Goal: Task Accomplishment & Management: Use online tool/utility

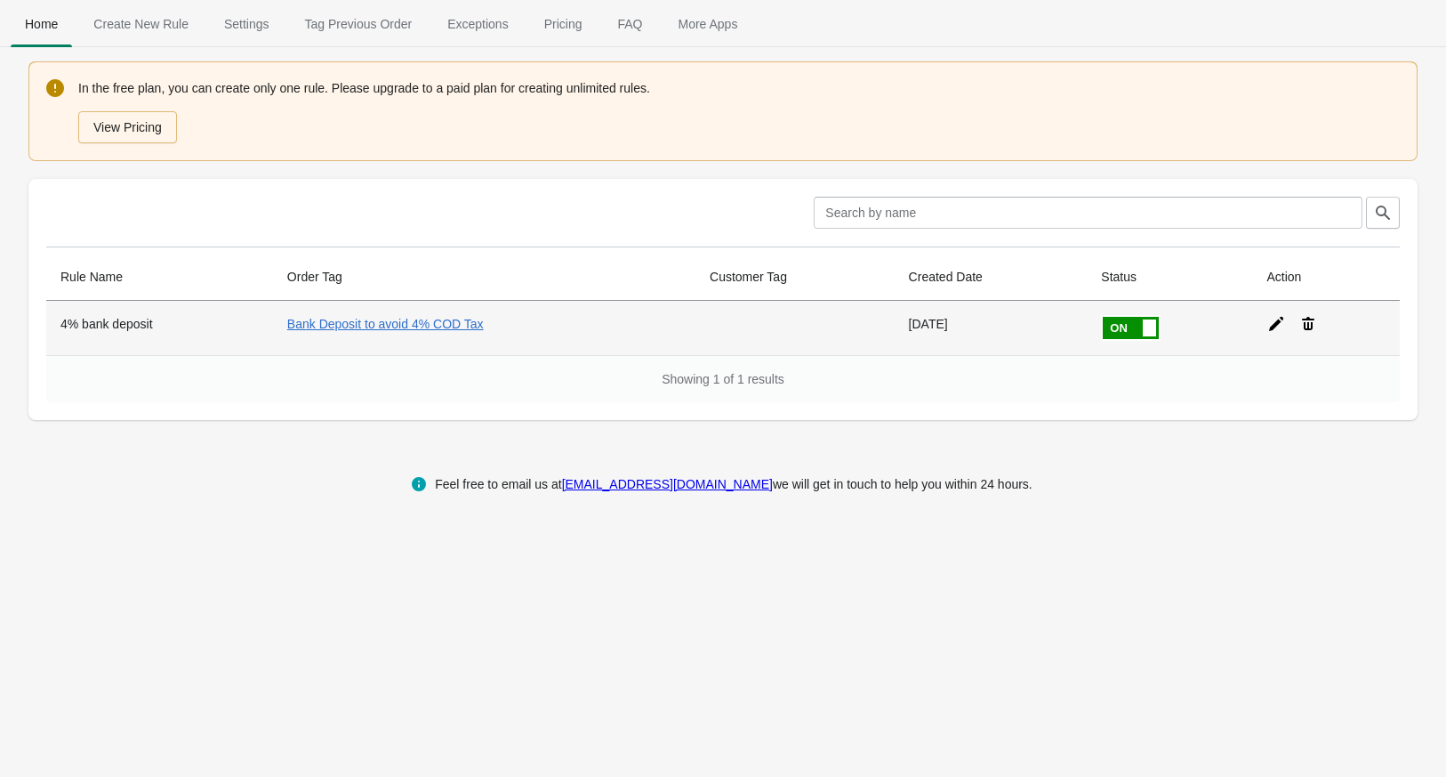
click at [1272, 323] on icon at bounding box center [1277, 324] width 18 height 18
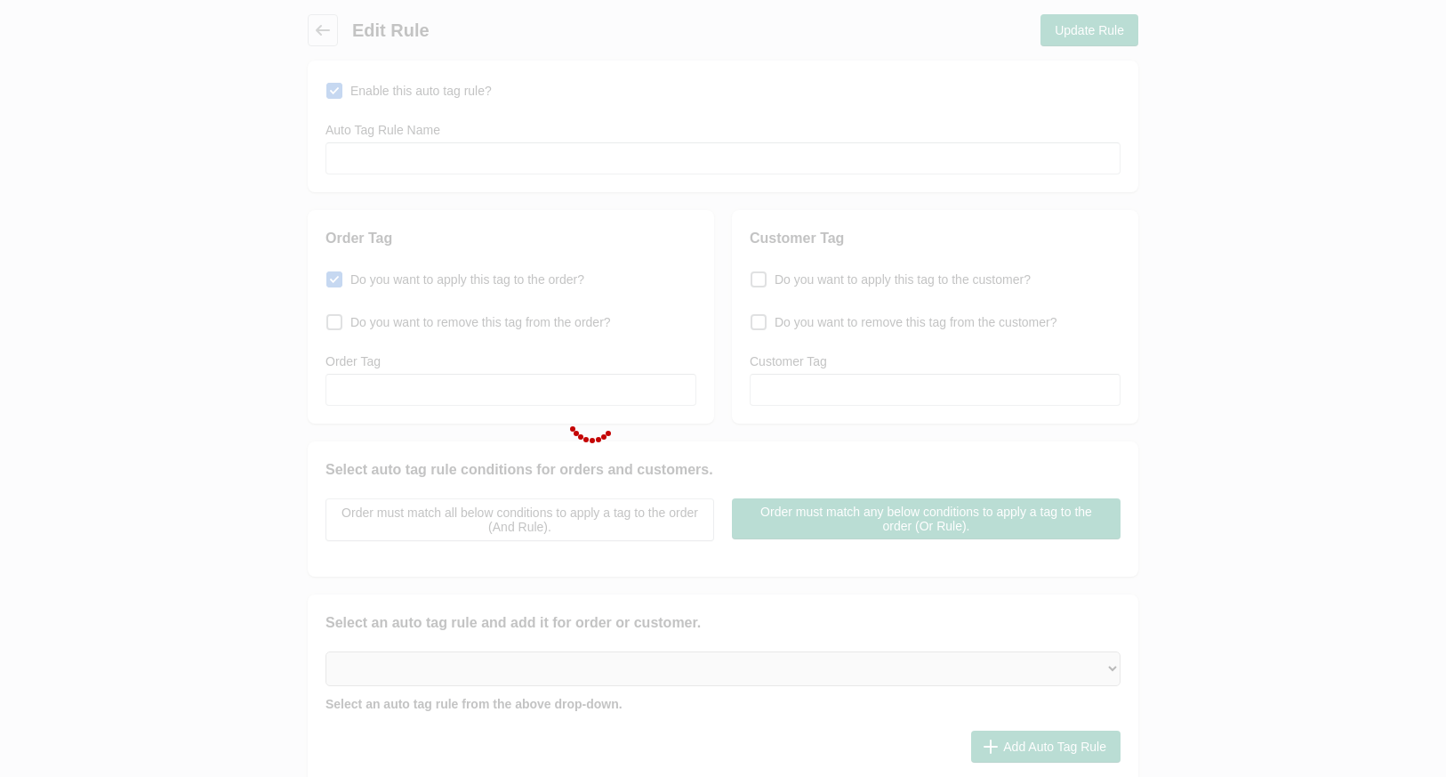
type input "4% bank deposit"
checkbox input "true"
type input "Bank Deposit to avoid 4% COD Tax"
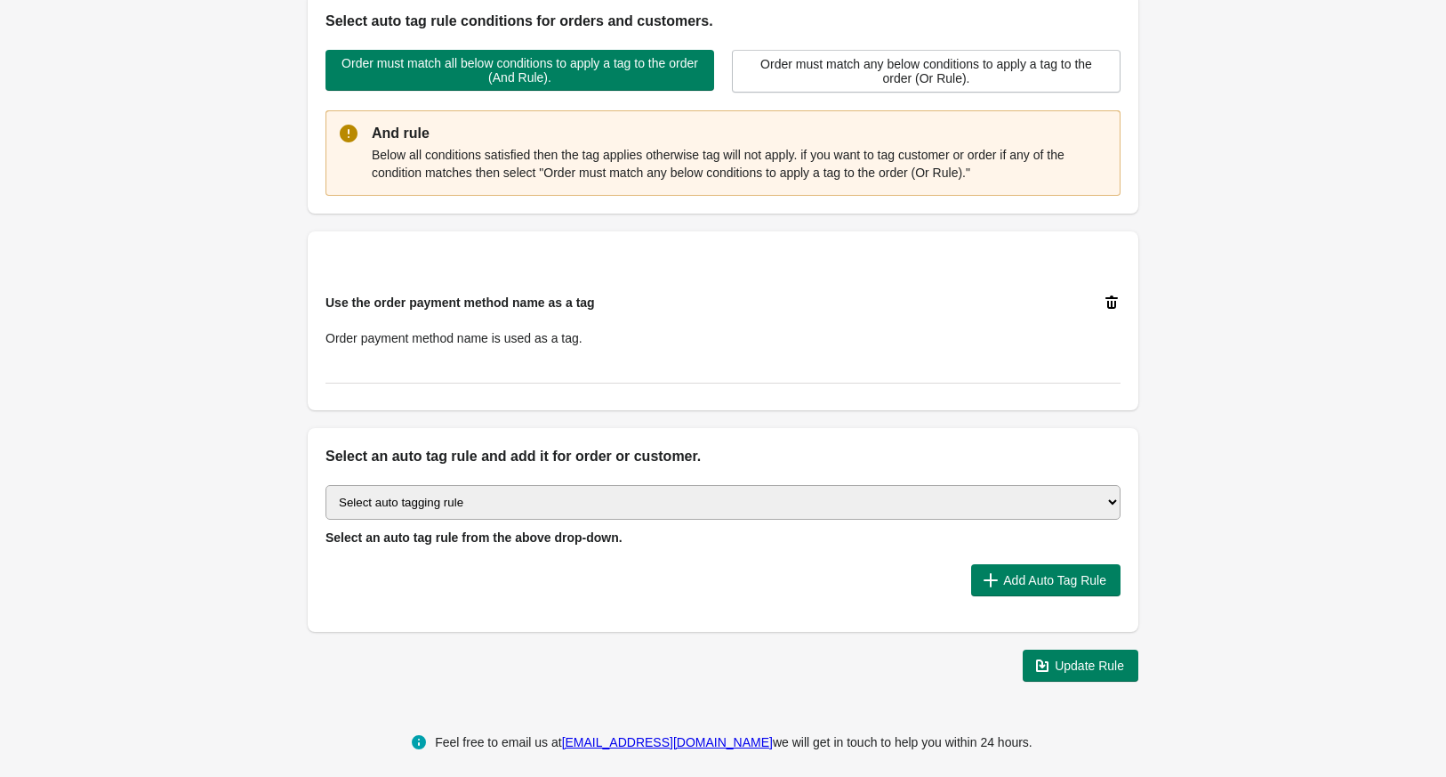
scroll to position [456, 0]
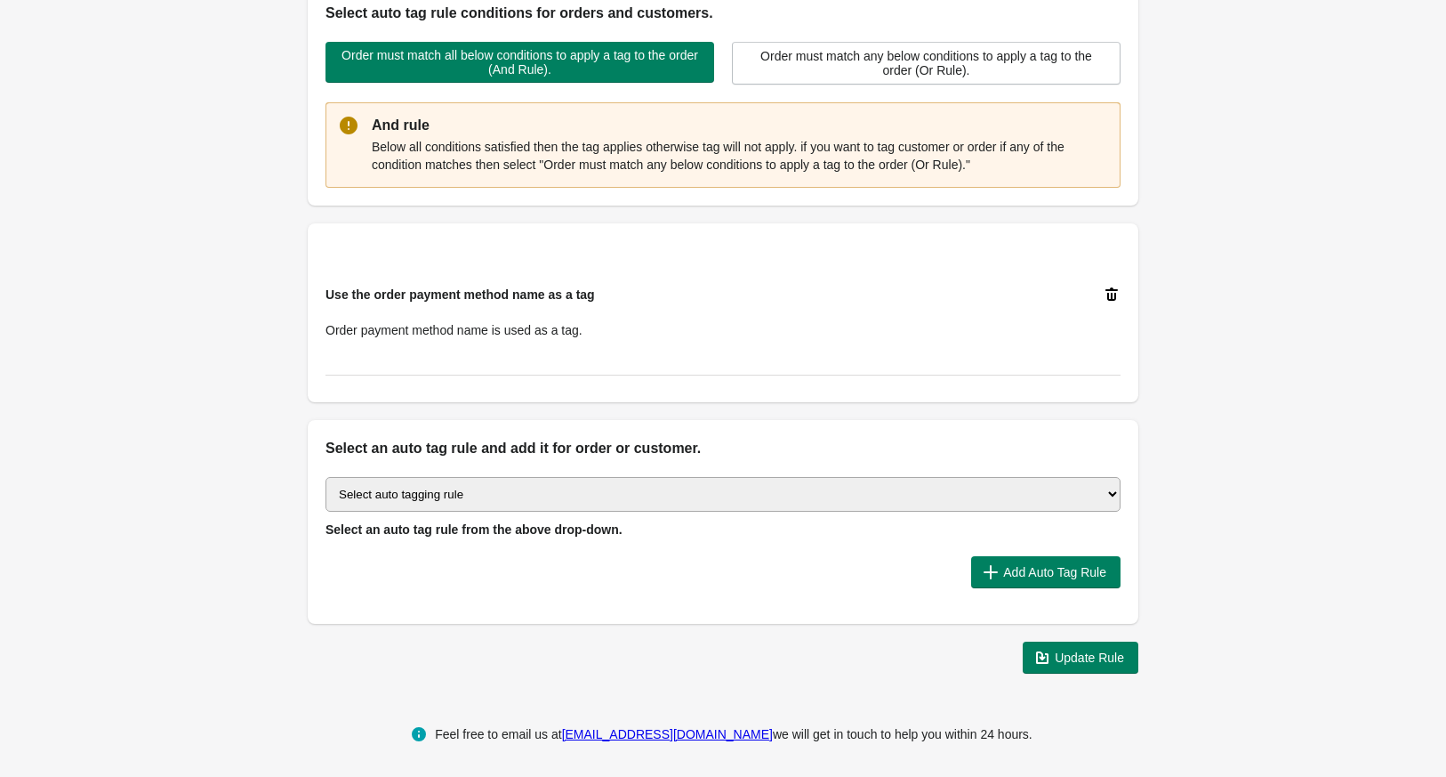
click at [1107, 296] on icon at bounding box center [1112, 295] width 18 height 18
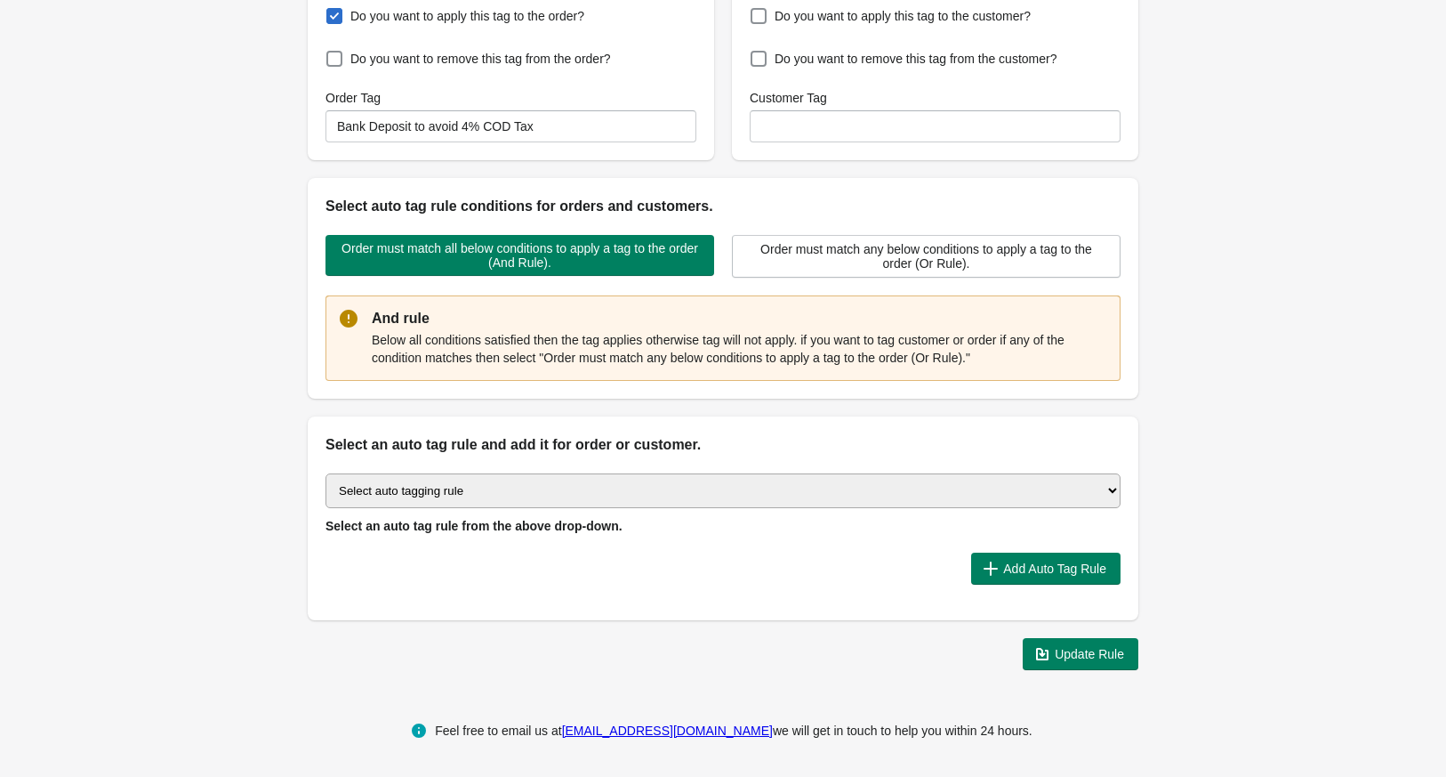
scroll to position [260, 0]
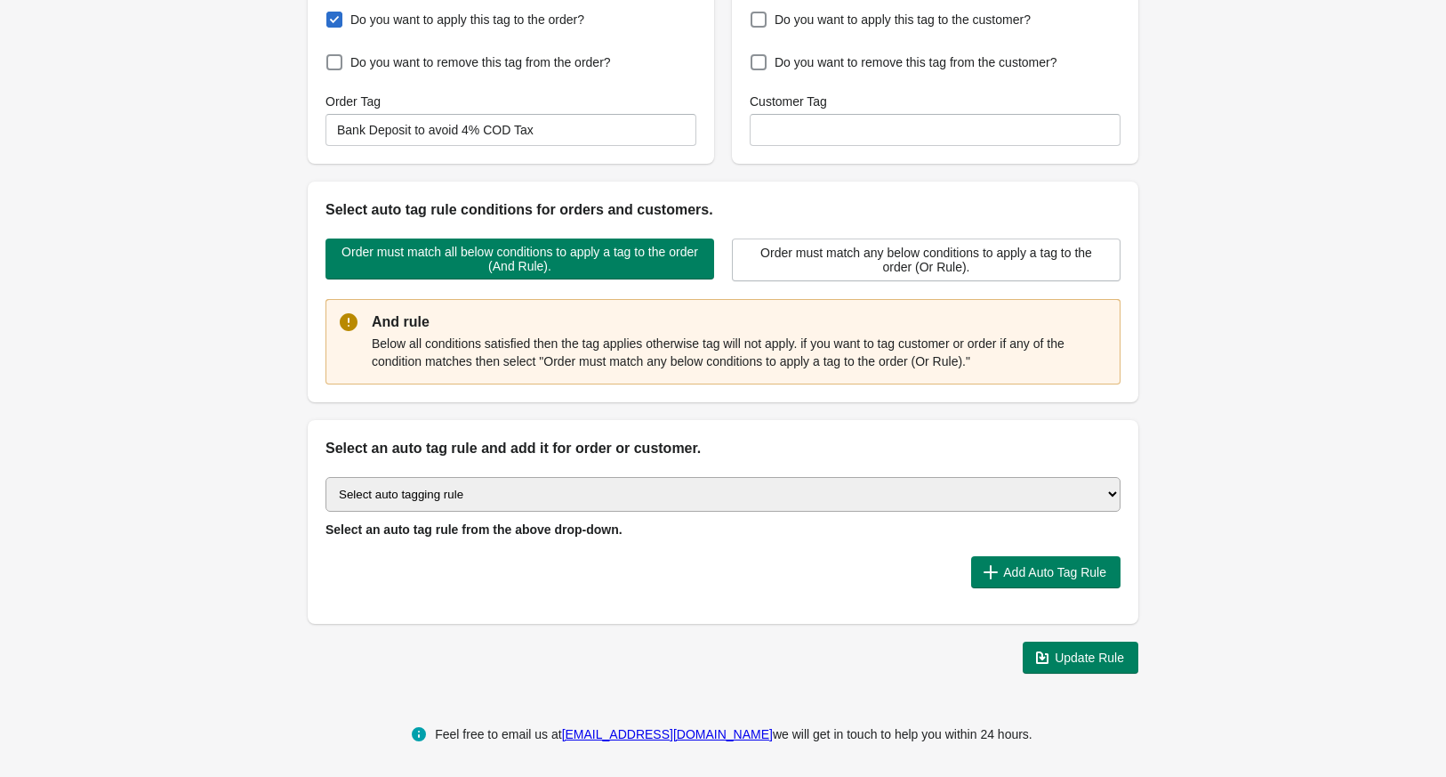
click at [531, 490] on select "Select auto tagging rule Tag by order amount Tag based on the order count (Volu…" at bounding box center [723, 494] width 795 height 35
select select "20"
click at [326, 477] on select "Select auto tagging rule Tag by order amount Tag based on the order count (Volu…" at bounding box center [723, 494] width 795 height 35
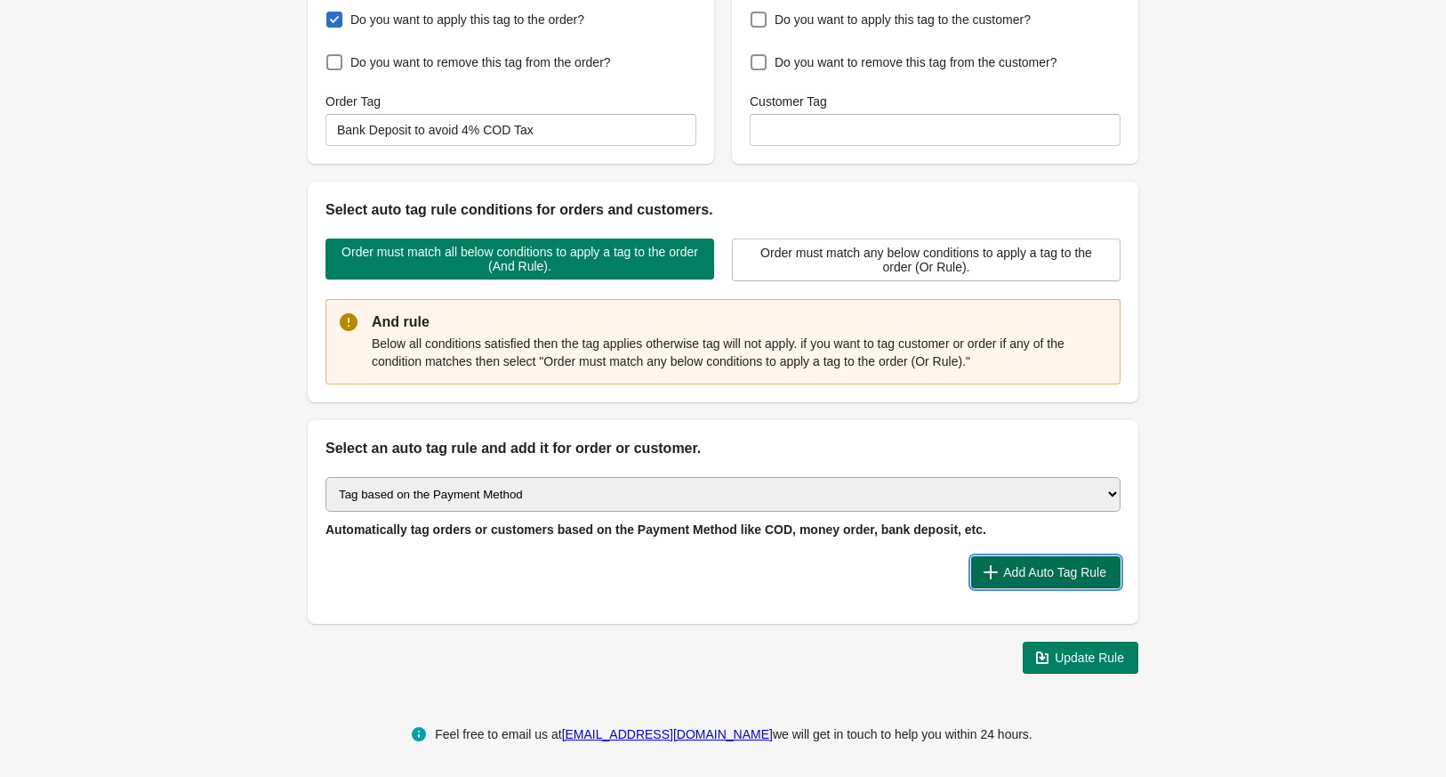
click at [1043, 576] on span "Add Auto Tag Rule" at bounding box center [1046, 572] width 121 height 18
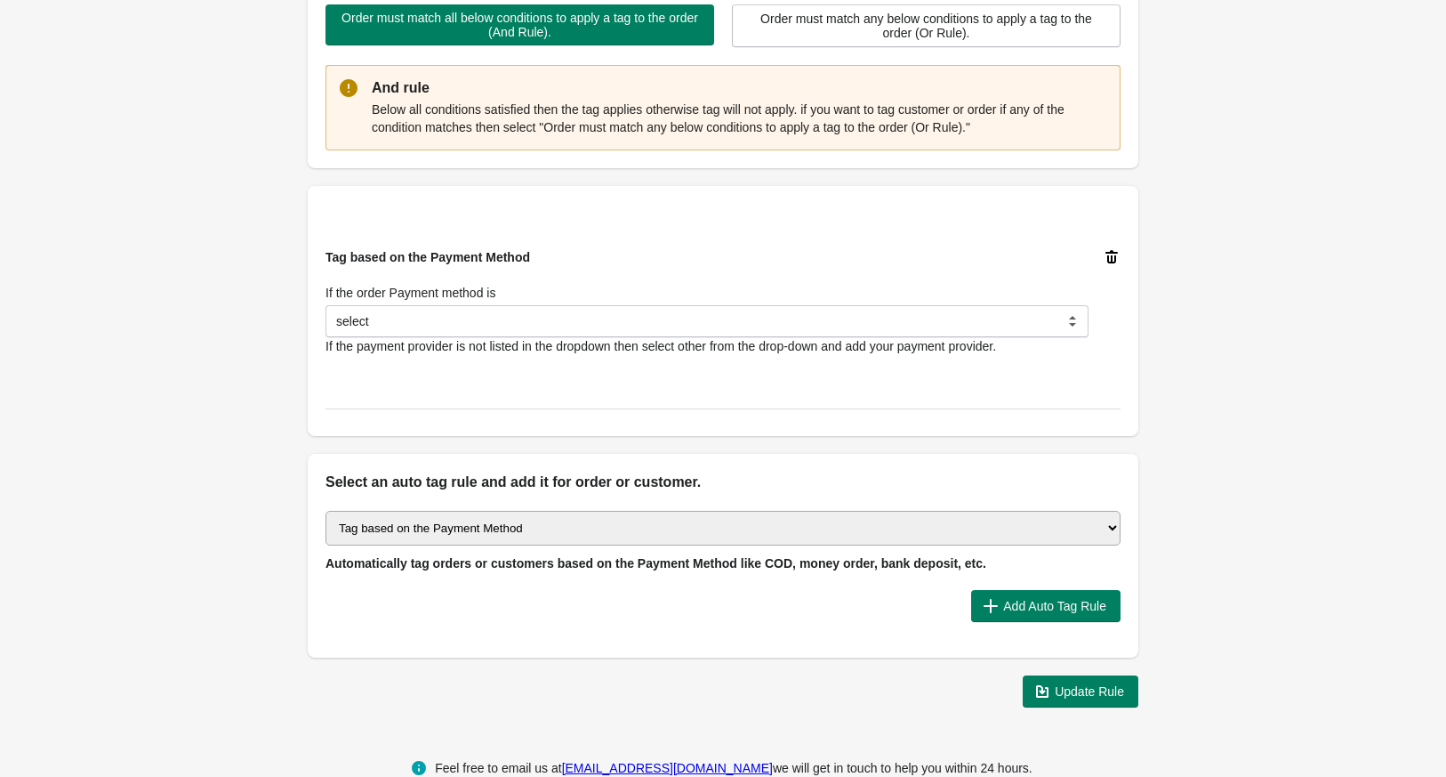
scroll to position [496, 0]
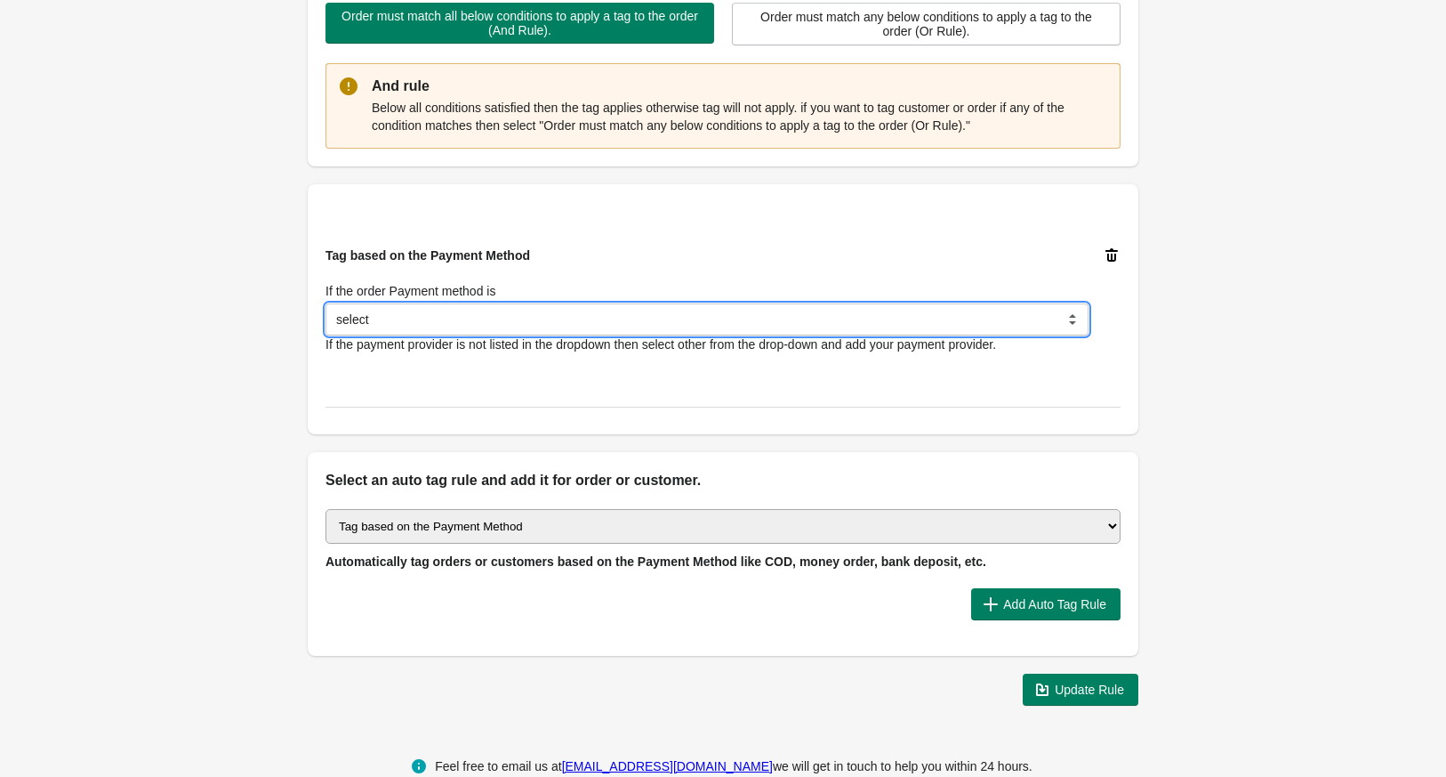
click at [640, 326] on select "select Bank Deposit Money Order Cash on Delivery (COD) PayPal Credit Card Others" at bounding box center [707, 319] width 763 height 32
select select "31"
click at [326, 303] on select "select Bank Deposit Money Order Cash on Delivery (COD) PayPal Credit Card Others" at bounding box center [707, 319] width 763 height 32
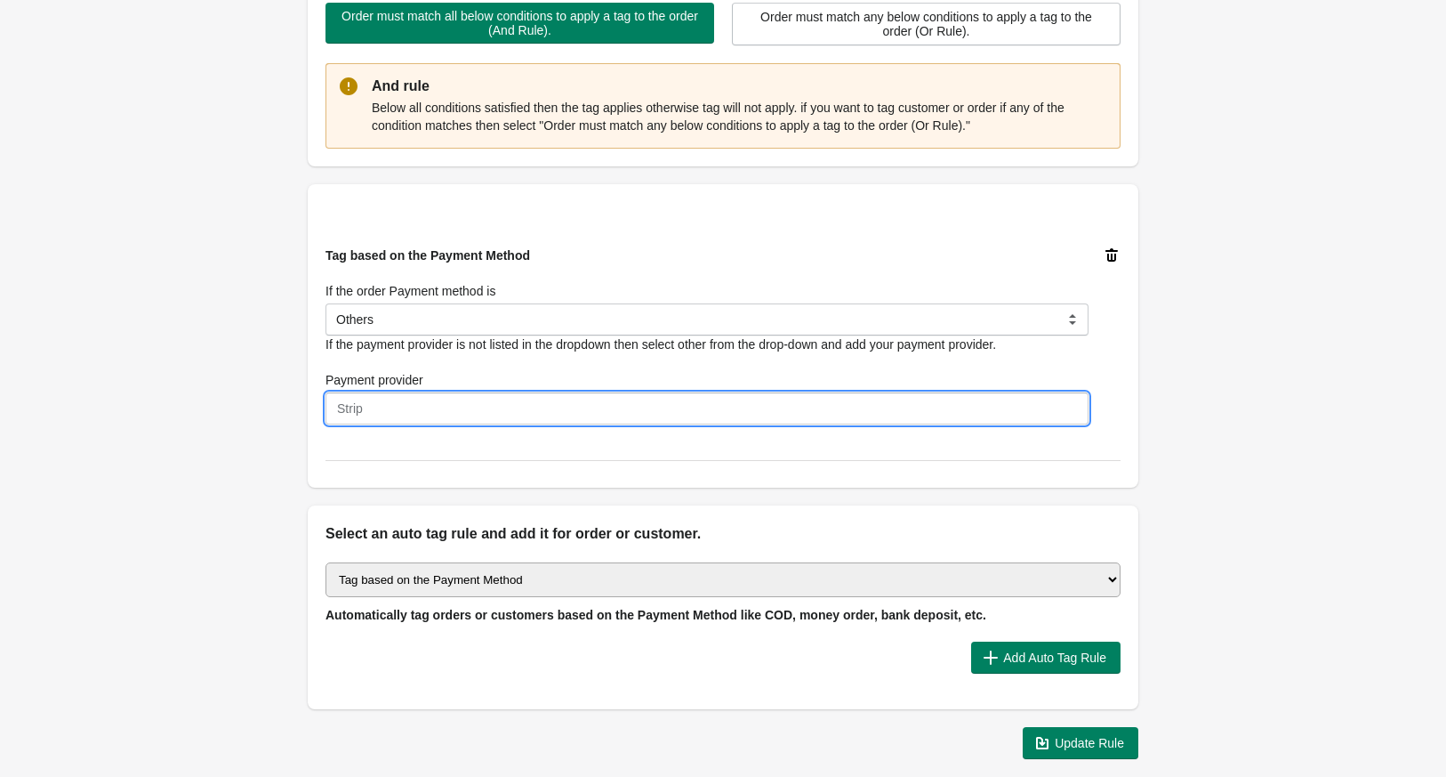
click at [533, 403] on input "Payment provider" at bounding box center [707, 408] width 763 height 32
type input "m"
click at [507, 408] on input "Payment provider" at bounding box center [707, 408] width 763 height 32
click at [467, 413] on input "Bank deposit to avoide 4% cod tax" at bounding box center [707, 408] width 763 height 32
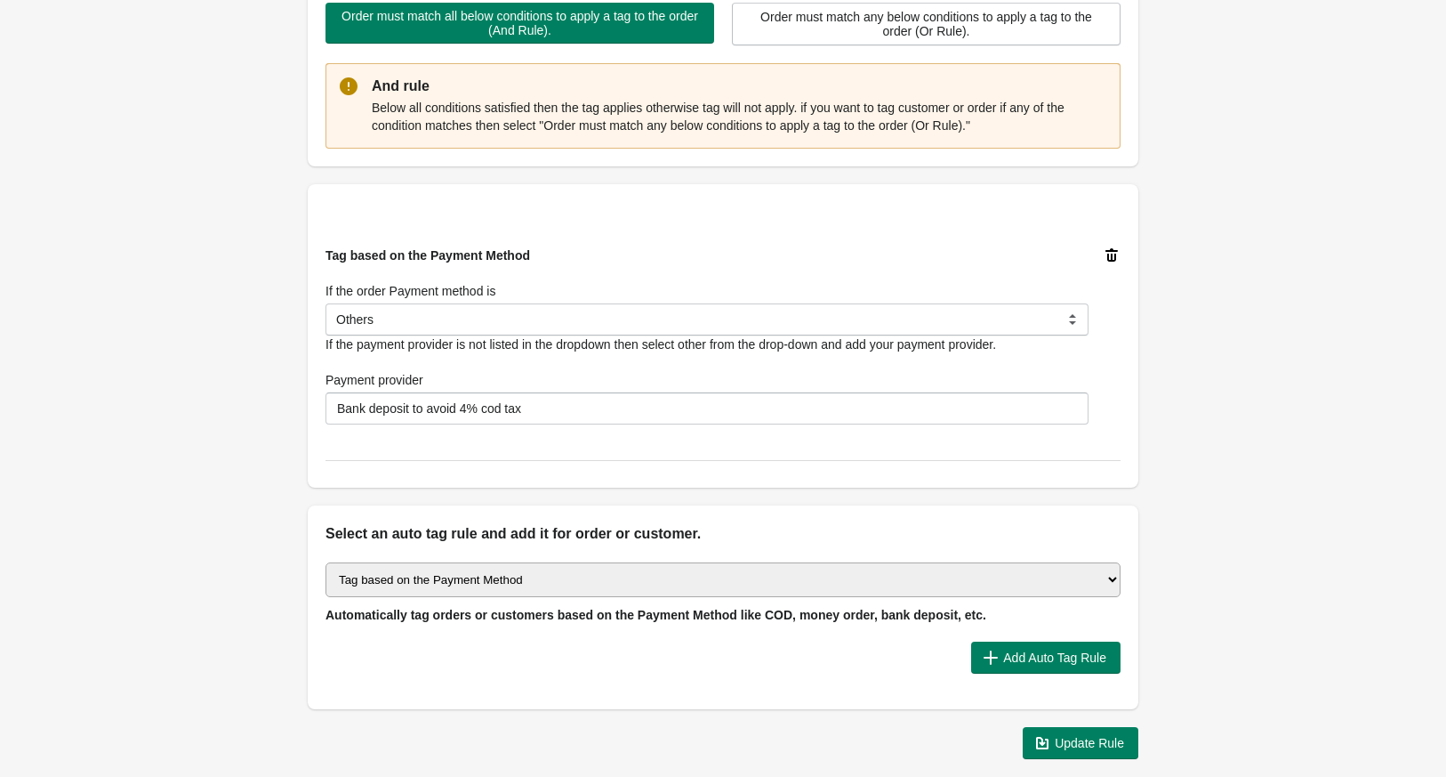
click at [386, 427] on div "Tag based on the Payment Method If the order Payment method is select Bank Depo…" at bounding box center [723, 336] width 795 height 250
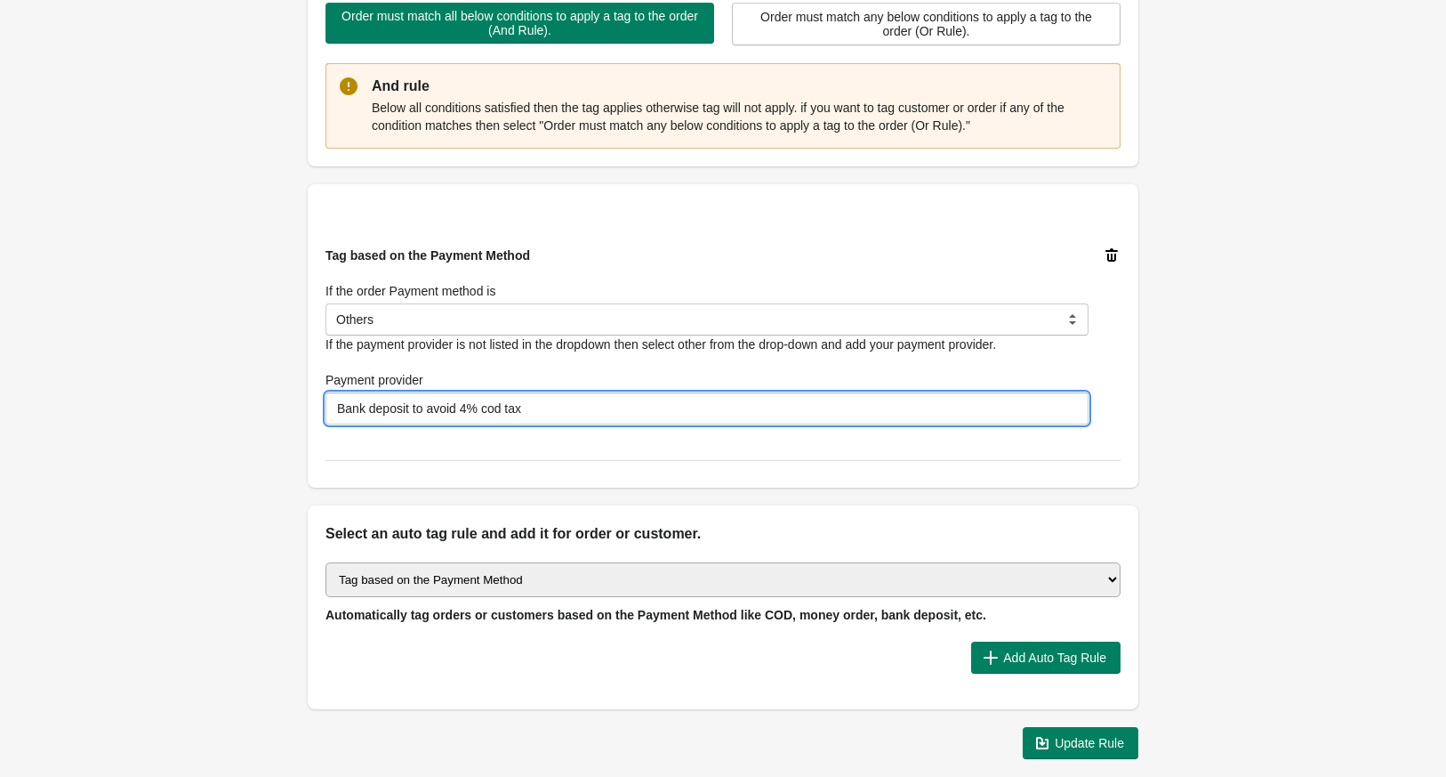
click at [572, 408] on input "Bank deposit to avoid 4% cod tax" at bounding box center [707, 408] width 763 height 32
paste input "Deposit to avoid 4% COD T"
type input "Bank Deposit to avoid 4% COD Tax"
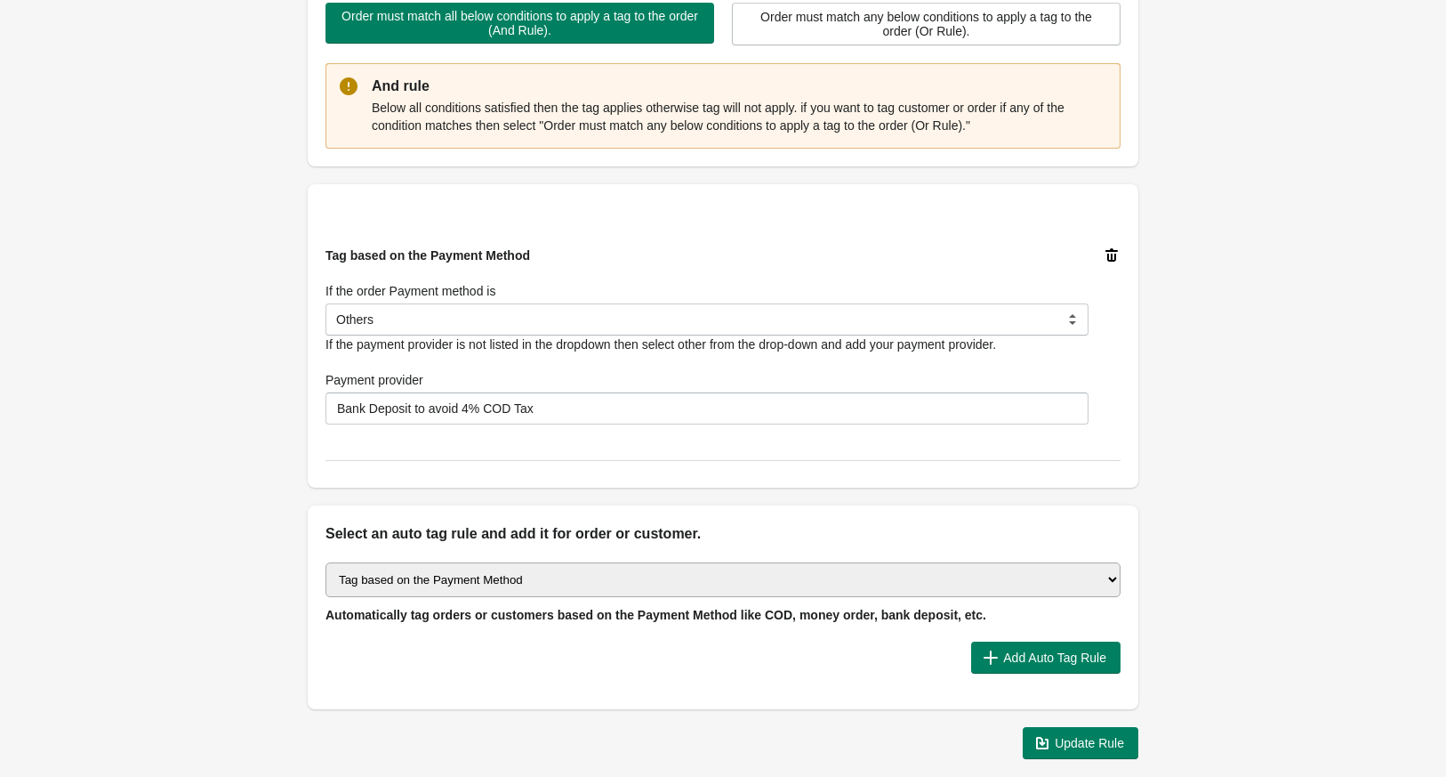
click at [625, 442] on div "Tag based on the Payment Method If the order Payment method is select Bank Depo…" at bounding box center [723, 336] width 795 height 250
click at [1083, 736] on span "Update Rule" at bounding box center [1089, 743] width 69 height 14
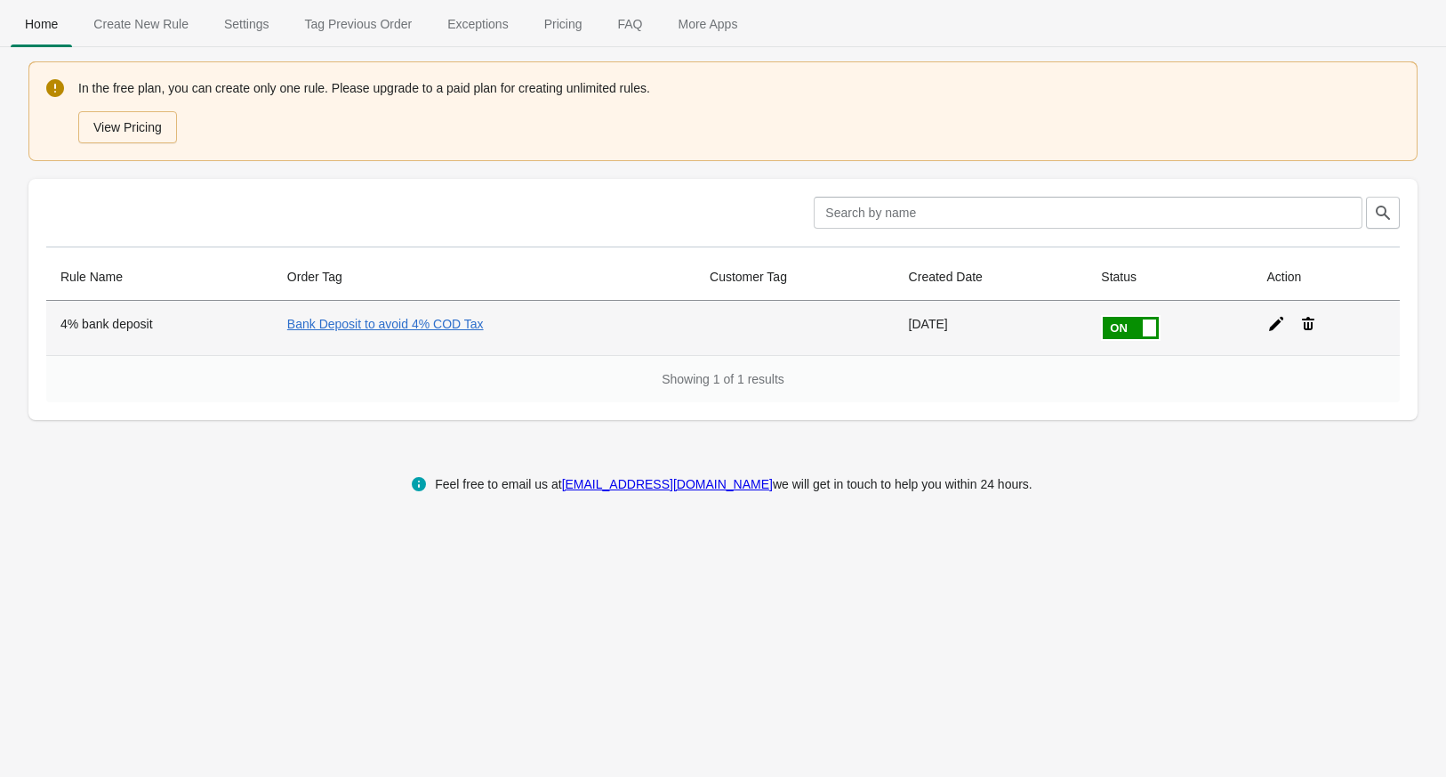
click at [1280, 323] on icon at bounding box center [1276, 324] width 14 height 14
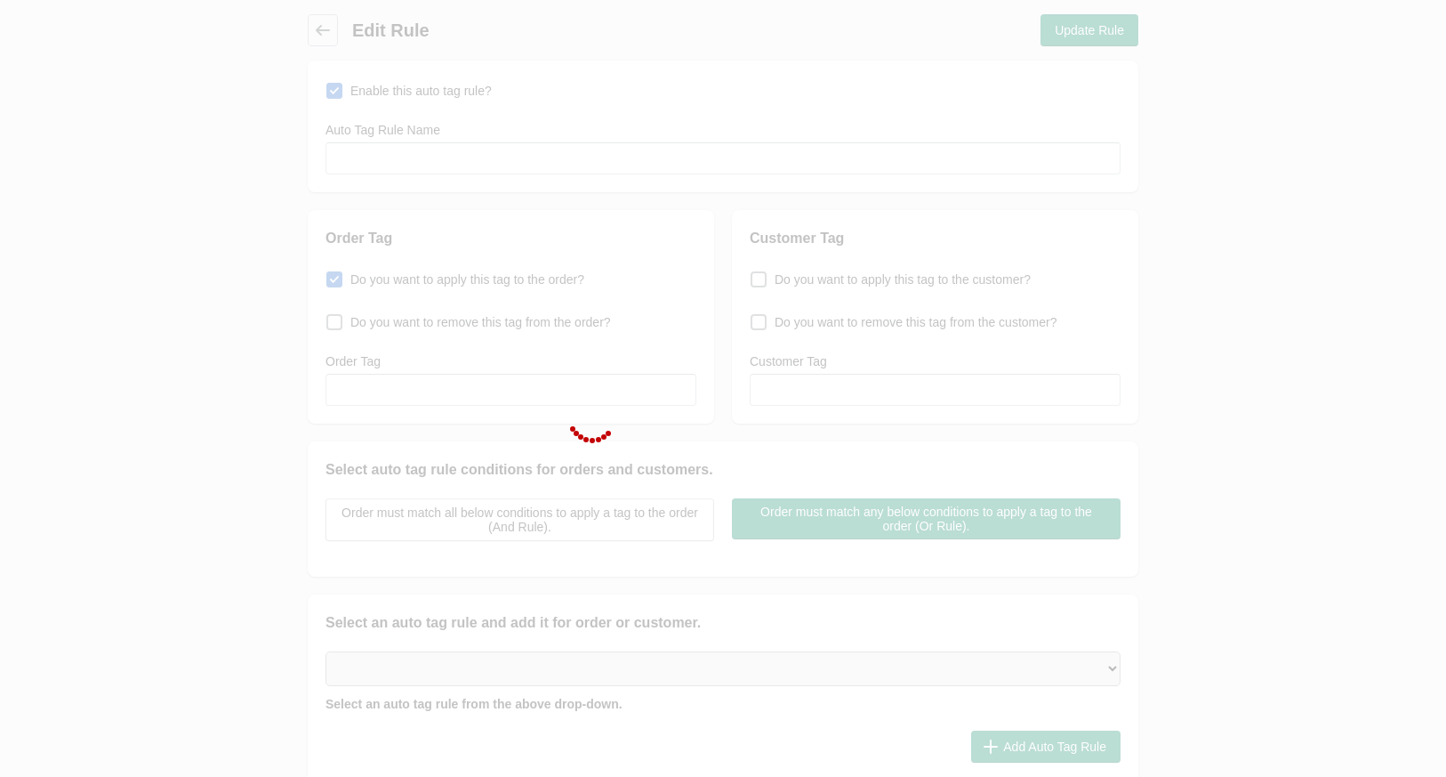
type input "4% bank deposit"
checkbox input "true"
type input "Bank Deposit to avoid 4% COD Tax"
select select "31"
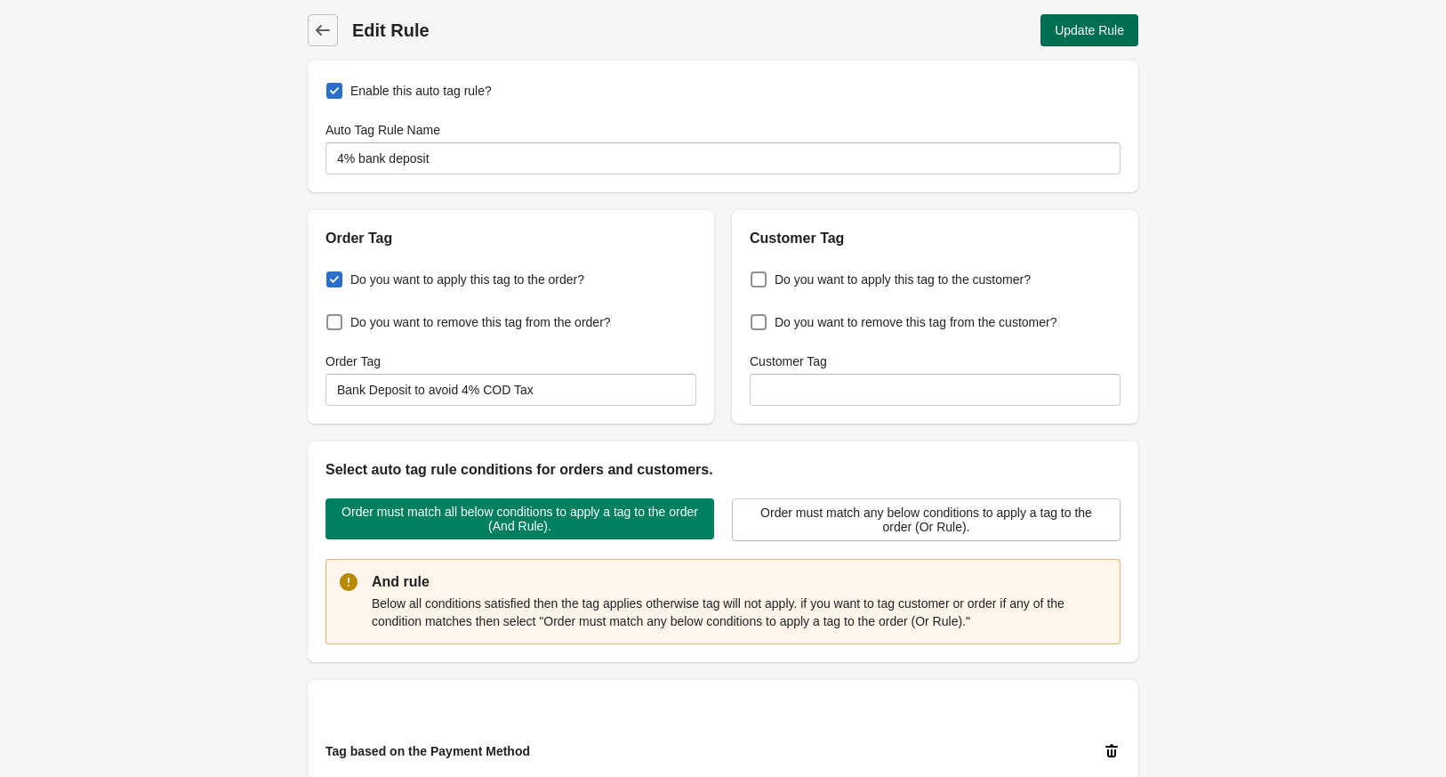
click at [1086, 26] on span "Update Rule" at bounding box center [1089, 30] width 69 height 14
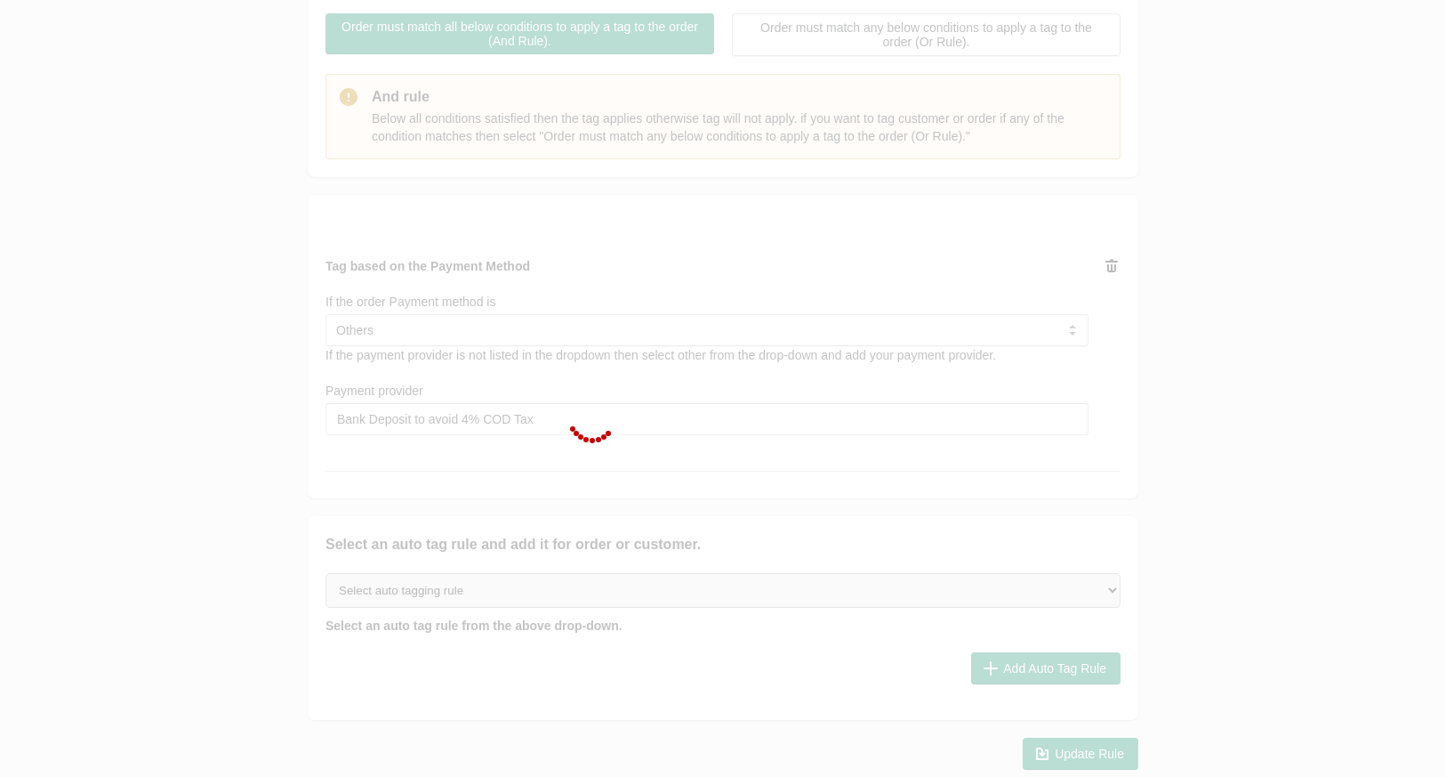
scroll to position [581, 0]
